Goal: Task Accomplishment & Management: Manage account settings

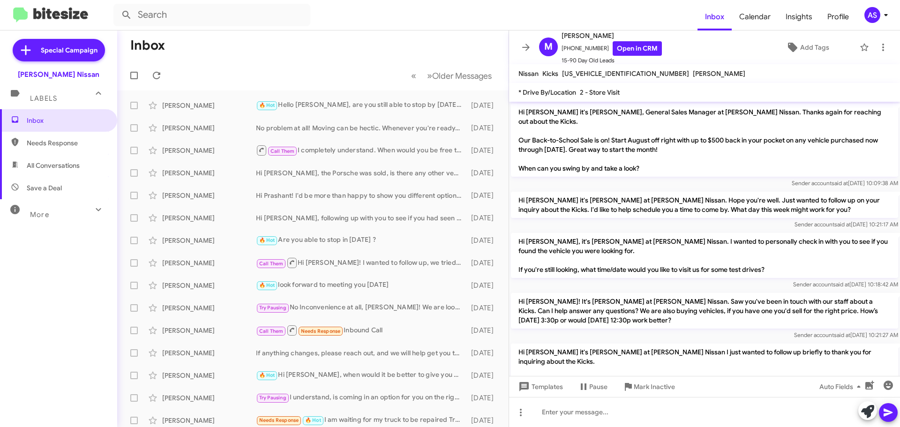
scroll to position [115, 0]
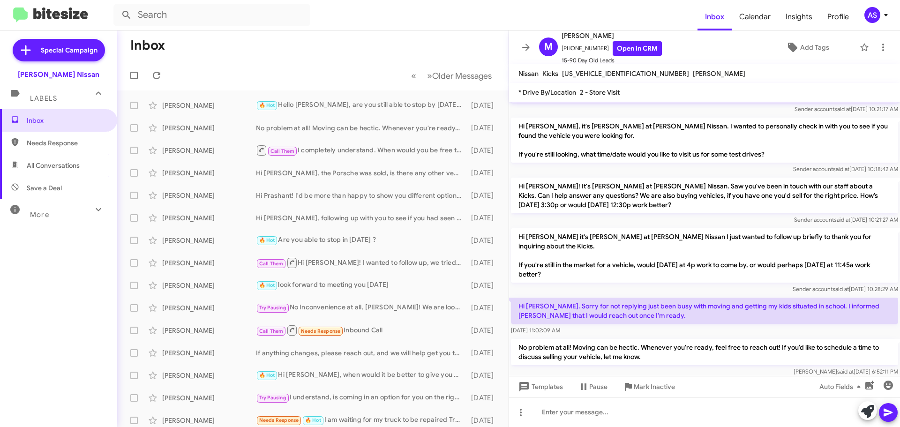
click at [49, 312] on div "Inbox Needs Response All Conversations Save a Deal More Important 🔥 Hot Appoint…" at bounding box center [58, 237] width 117 height 256
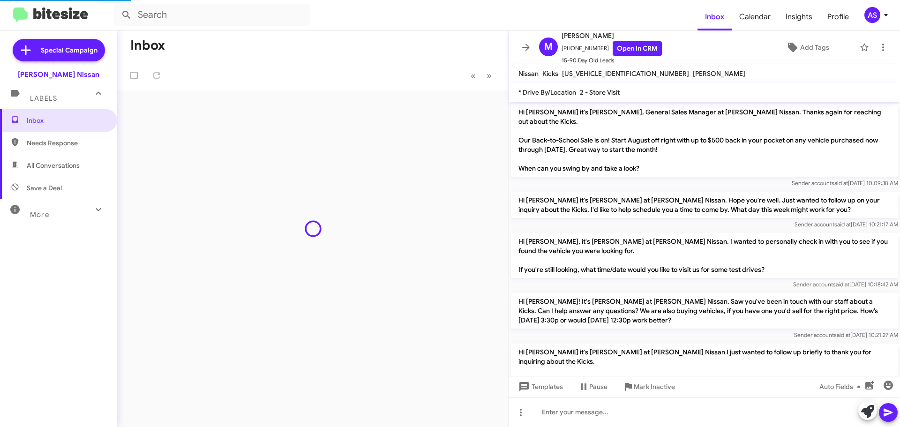
scroll to position [115, 0]
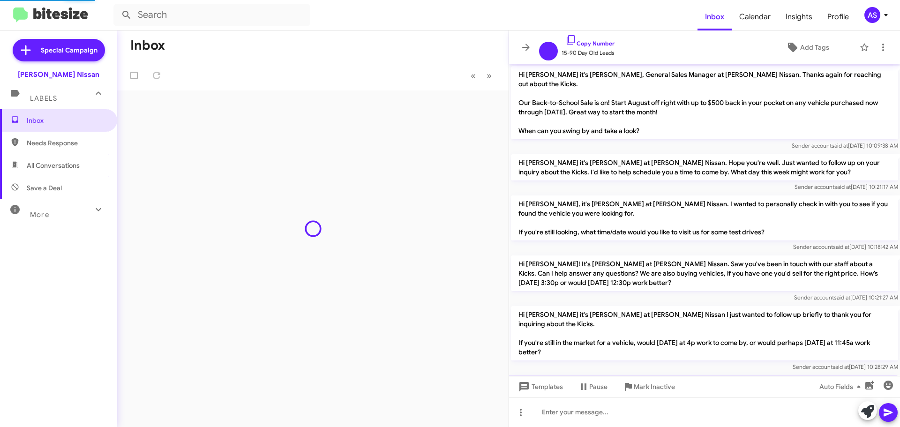
scroll to position [78, 0]
